Goal: Task Accomplishment & Management: Manage account settings

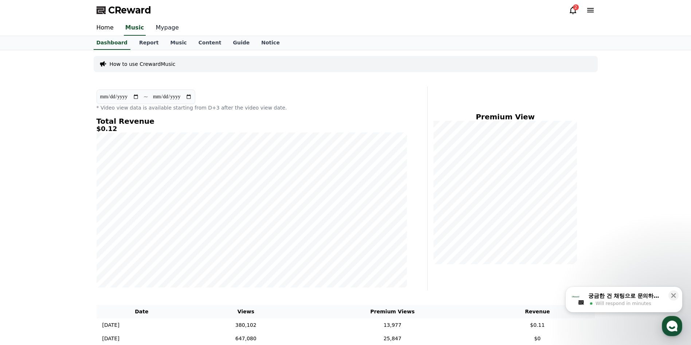
drag, startPoint x: 160, startPoint y: 30, endPoint x: 161, endPoint y: 34, distance: 4.4
click at [160, 30] on link "Mypage" at bounding box center [167, 27] width 35 height 15
select select "**********"
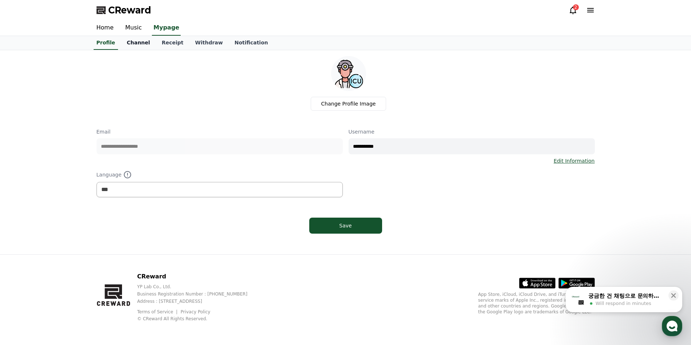
click at [136, 43] on link "Channel" at bounding box center [138, 43] width 35 height 14
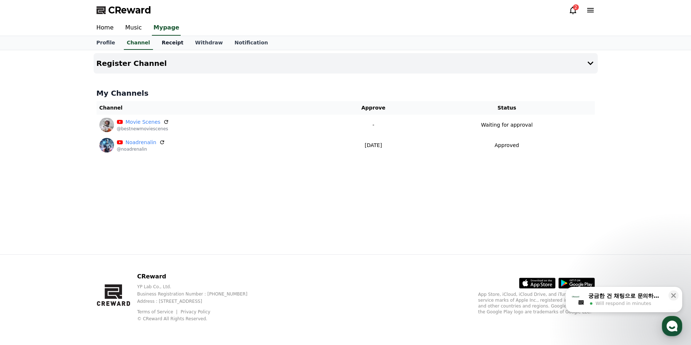
click at [160, 42] on link "Receipt" at bounding box center [173, 43] width 34 height 14
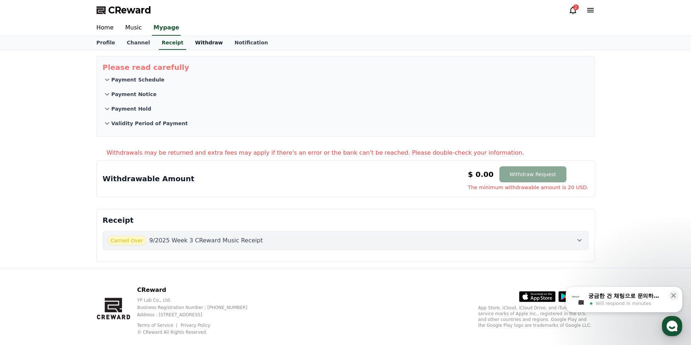
click at [195, 43] on link "Withdraw" at bounding box center [208, 43] width 39 height 14
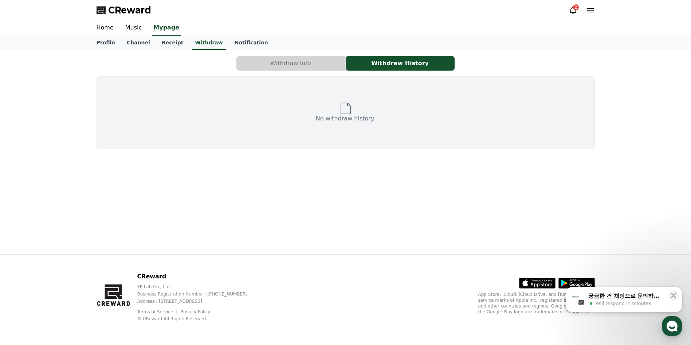
click at [272, 69] on button "Withdraw Info" at bounding box center [290, 63] width 109 height 15
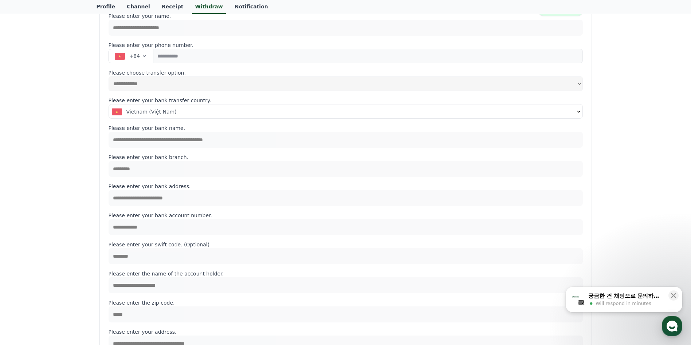
scroll to position [109, 0]
